Goal: Check status: Check status

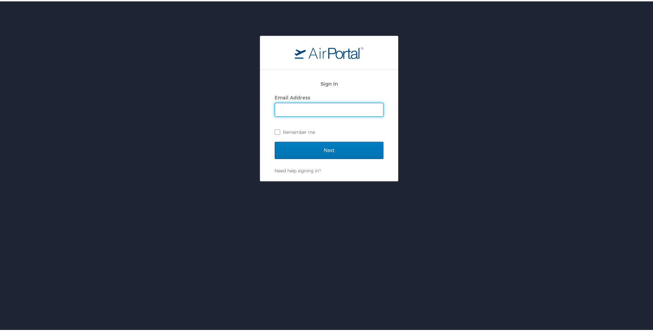
click at [297, 106] on input "Email Address" at bounding box center [329, 108] width 108 height 13
type input "[EMAIL_ADDRESS][DOMAIN_NAME]"
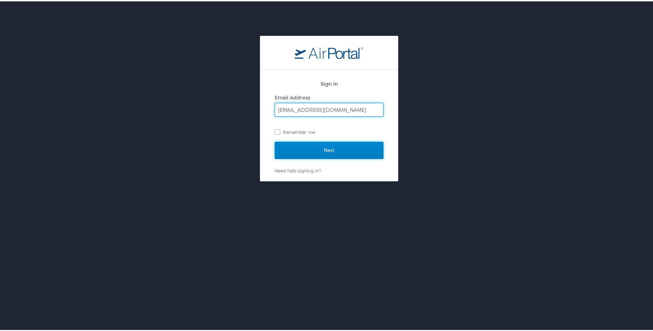
click at [293, 149] on input "Next" at bounding box center [329, 148] width 109 height 17
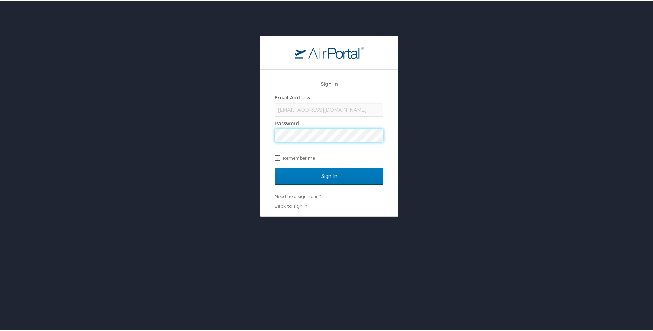
click at [275, 166] on input "Sign In" at bounding box center [329, 174] width 109 height 17
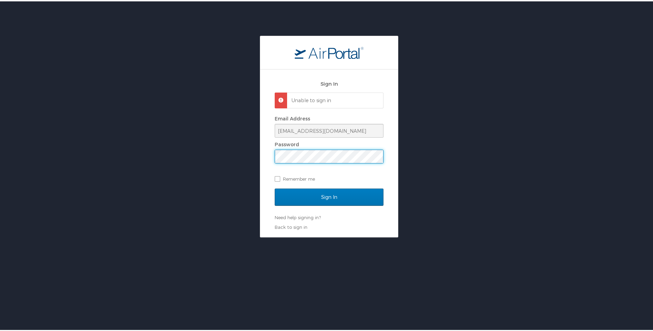
click at [243, 156] on div "Sign In Unable to sign in Email Address rfaul@wlf.la.gov Password Remember me S…" at bounding box center [329, 135] width 658 height 202
click at [275, 187] on input "Sign In" at bounding box center [329, 195] width 109 height 17
click at [290, 218] on link "Need help signing in?" at bounding box center [298, 216] width 46 height 6
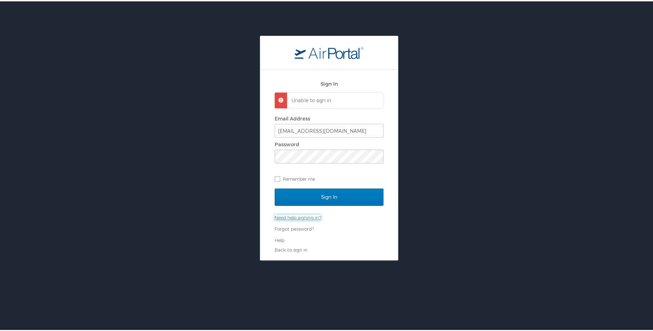
click at [284, 217] on link "Need help signing in?" at bounding box center [298, 216] width 46 height 6
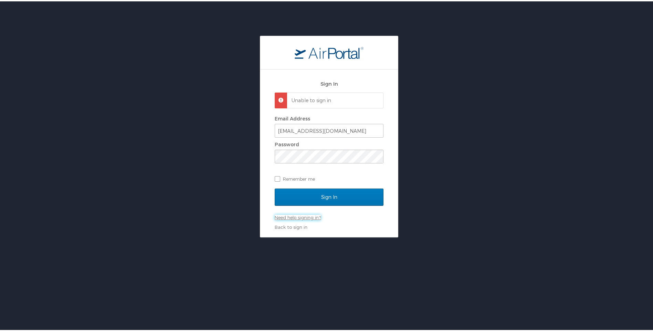
click at [305, 216] on link "Need help signing in?" at bounding box center [298, 216] width 46 height 6
click at [304, 218] on link "Need help signing in?" at bounding box center [298, 216] width 46 height 6
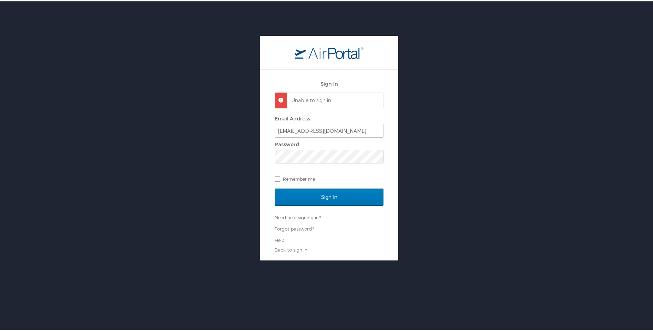
click at [292, 228] on link "Forgot password?" at bounding box center [294, 228] width 39 height 6
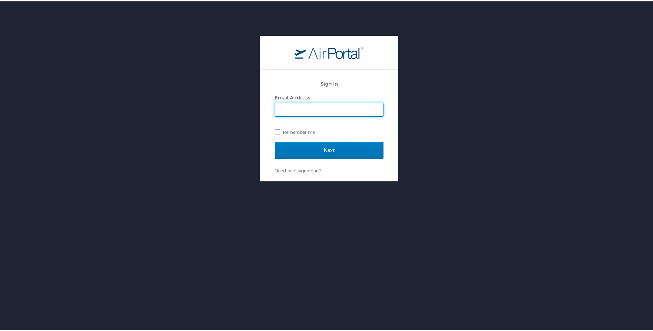
click at [287, 104] on input "Email Address" at bounding box center [329, 108] width 108 height 13
type input "rfaul@wlf.la.gov"
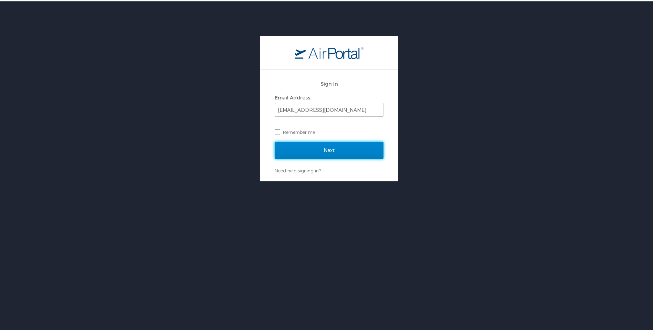
click at [287, 147] on input "Next" at bounding box center [329, 148] width 109 height 17
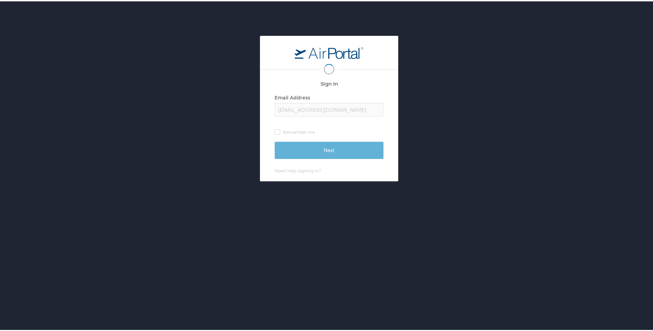
scroll to position [0, 1]
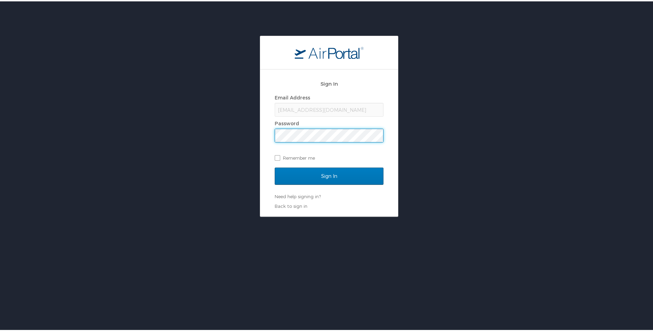
click at [275, 166] on input "Sign In" at bounding box center [329, 174] width 109 height 17
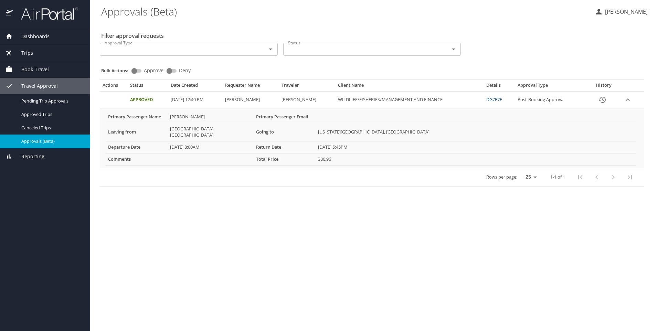
click at [629, 99] on icon "expand row" at bounding box center [628, 100] width 8 height 8
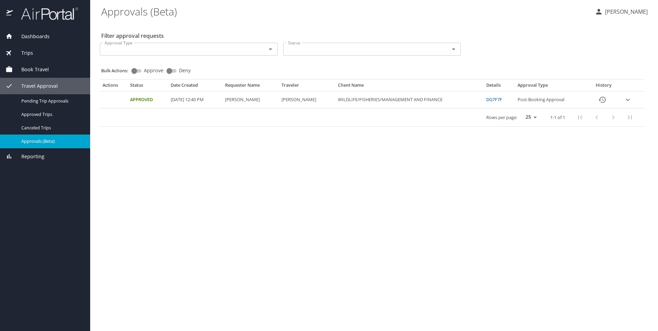
click at [629, 99] on icon "expand row" at bounding box center [628, 100] width 4 height 2
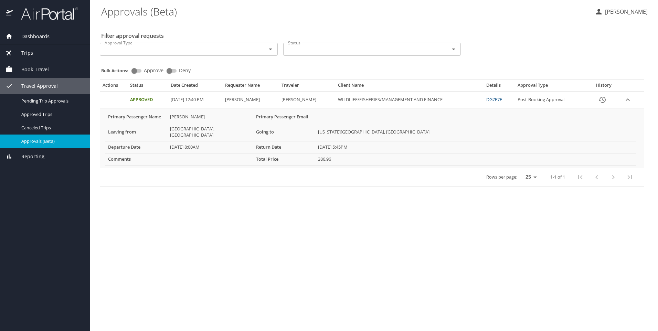
click at [489, 100] on link "DG7F7F" at bounding box center [494, 99] width 16 height 6
click at [494, 99] on link "DG7F7F" at bounding box center [494, 99] width 16 height 6
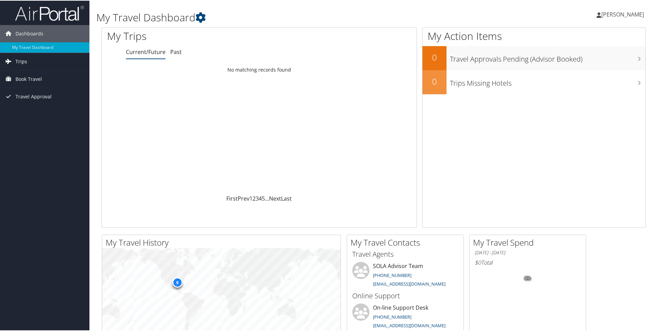
click at [21, 60] on span "Trips" at bounding box center [21, 60] width 12 height 17
click at [28, 75] on link "Current/Future Trips" at bounding box center [44, 75] width 89 height 10
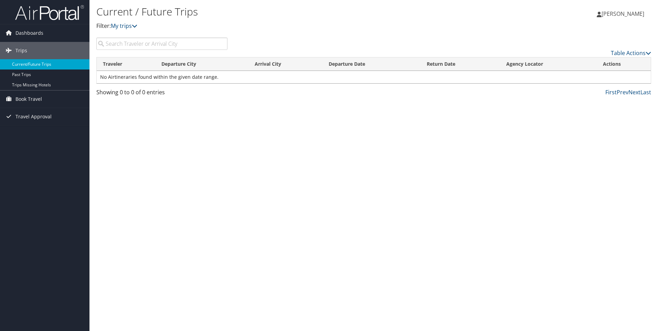
click at [41, 64] on link "Current/Future Trips" at bounding box center [44, 64] width 89 height 10
click at [28, 32] on span "Dashboards" at bounding box center [29, 32] width 28 height 17
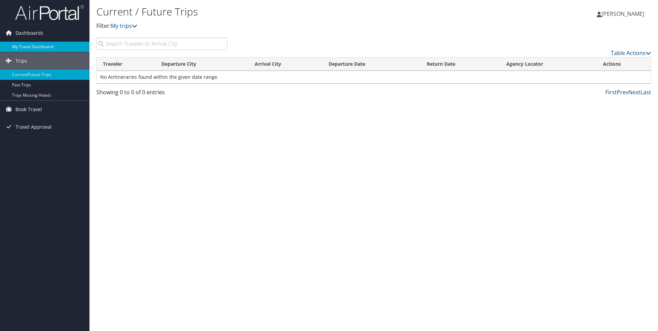
click at [32, 47] on link "My Travel Dashboard" at bounding box center [44, 47] width 89 height 10
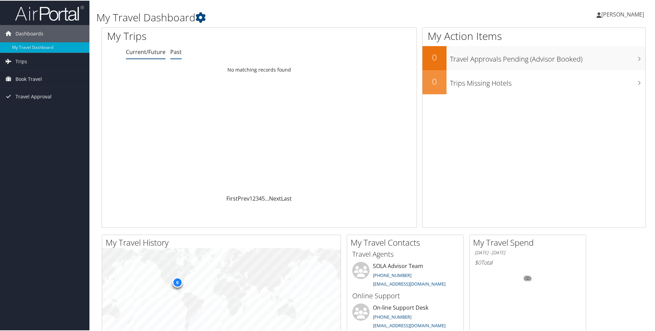
click at [170, 51] on link "Past" at bounding box center [175, 52] width 11 height 8
click at [177, 282] on div "9" at bounding box center [177, 282] width 10 height 10
click at [33, 98] on span "Travel Approval" at bounding box center [33, 95] width 36 height 17
click at [36, 110] on link "Pending Trip Approvals" at bounding box center [44, 110] width 89 height 10
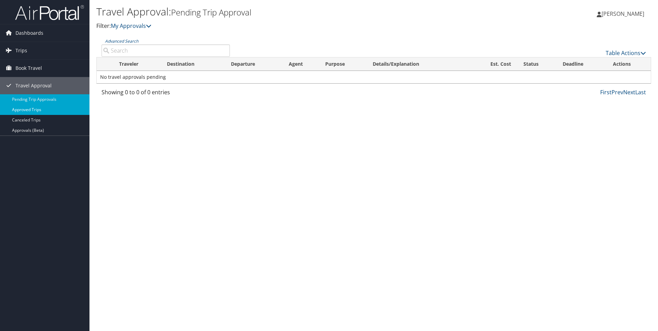
click at [39, 111] on link "Approved Trips" at bounding box center [44, 110] width 89 height 10
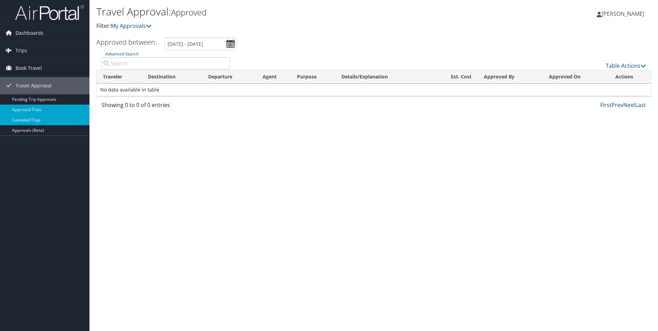
click at [30, 120] on link "Canceled Trips" at bounding box center [44, 120] width 89 height 10
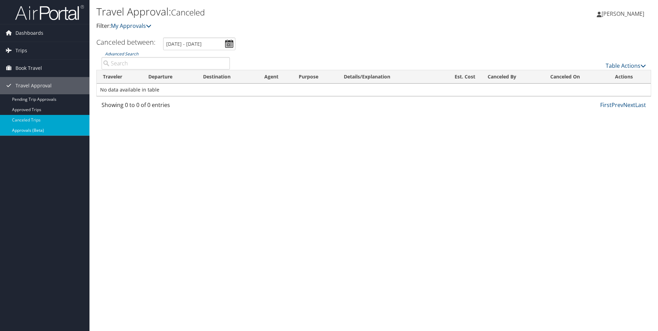
click at [24, 133] on link "Approvals (Beta)" at bounding box center [44, 130] width 89 height 10
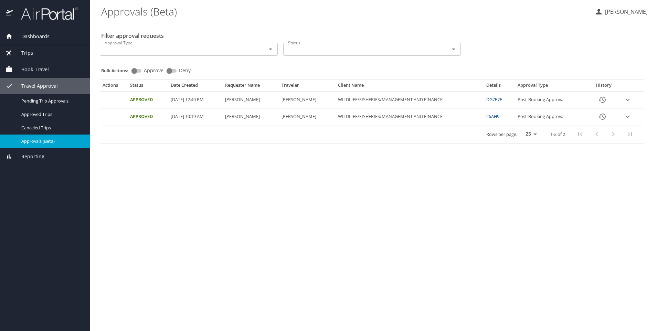
click at [273, 50] on icon "Open" at bounding box center [270, 49] width 8 height 8
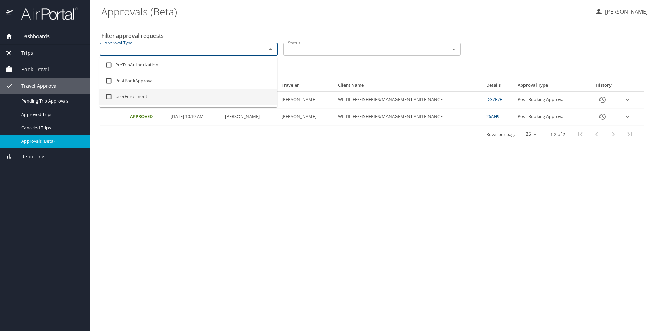
drag, startPoint x: 503, startPoint y: 162, endPoint x: 482, endPoint y: 149, distance: 25.4
click at [501, 161] on main "Approvals (Beta) Ryan Faul Filter approval requests Approval Type Approval Type…" at bounding box center [374, 165] width 568 height 331
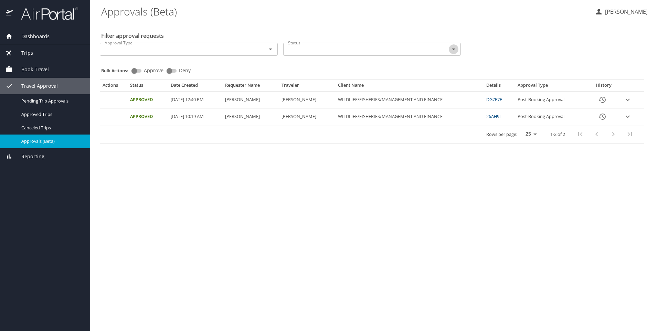
click at [455, 47] on icon "Open" at bounding box center [454, 49] width 8 height 8
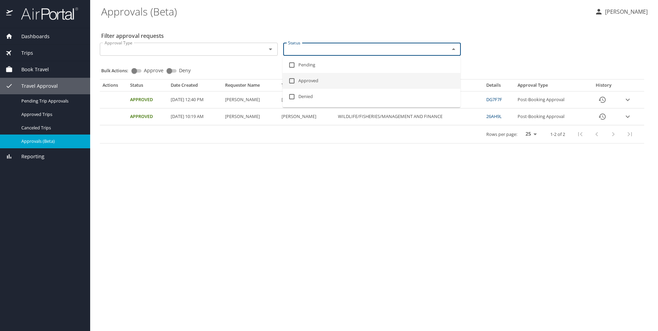
click at [294, 81] on input "checkbox" at bounding box center [291, 80] width 13 height 13
checkbox input "true"
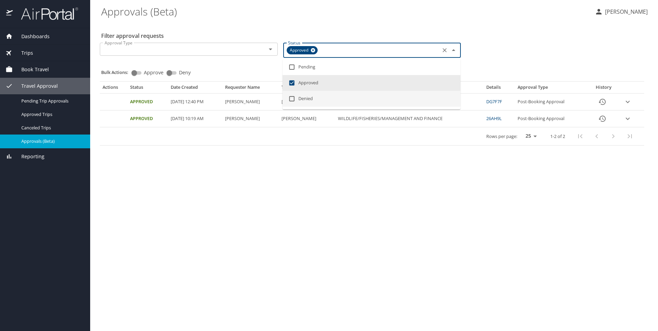
click at [409, 207] on main "Approvals (Beta) Ryan Faul Filter approval requests Approval Type Approval Type…" at bounding box center [374, 165] width 568 height 331
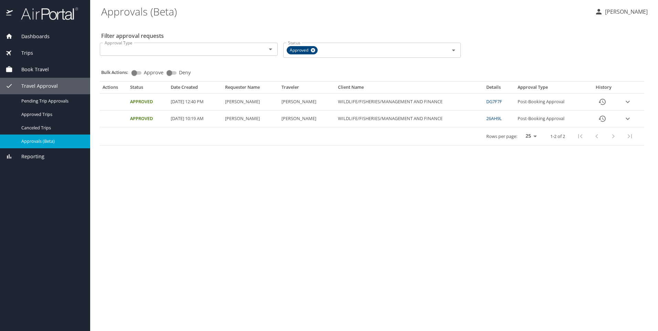
click at [630, 99] on icon "expand row" at bounding box center [628, 102] width 8 height 8
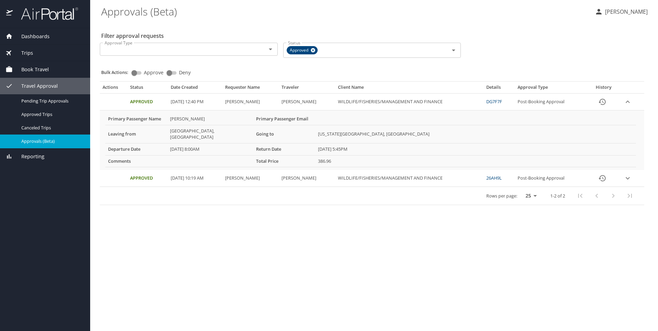
click at [491, 102] on link "DG7F7F" at bounding box center [494, 101] width 16 height 6
click at [313, 49] on icon at bounding box center [313, 50] width 4 height 4
